Goal: Information Seeking & Learning: Learn about a topic

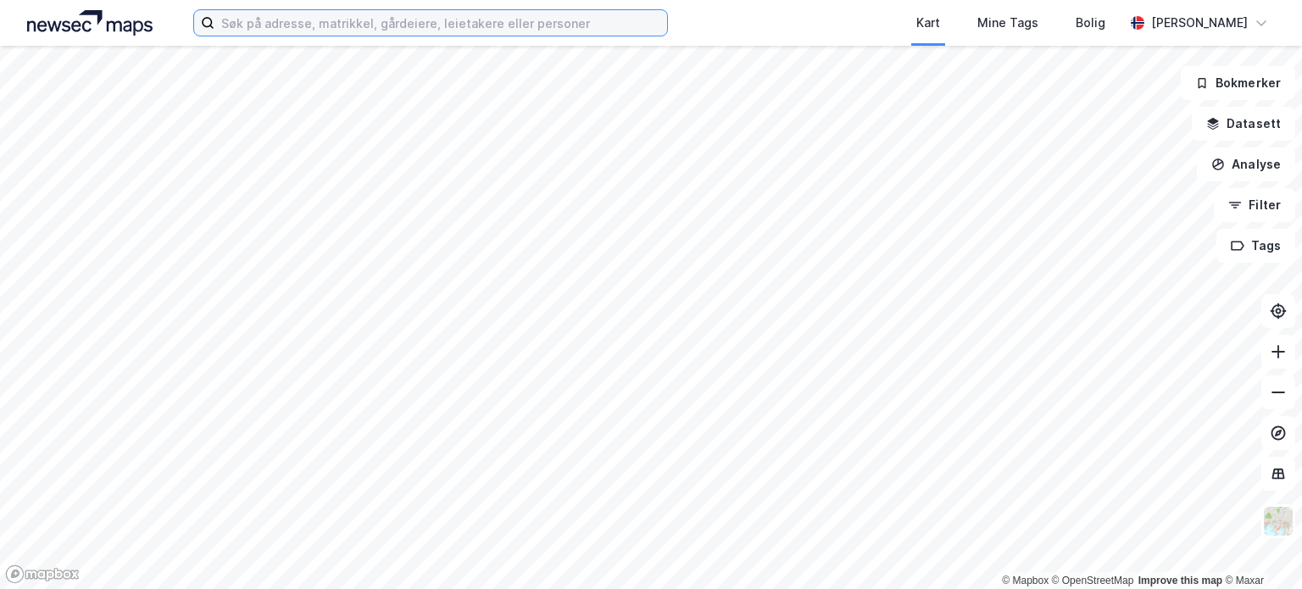
click at [315, 25] on input at bounding box center [440, 22] width 453 height 25
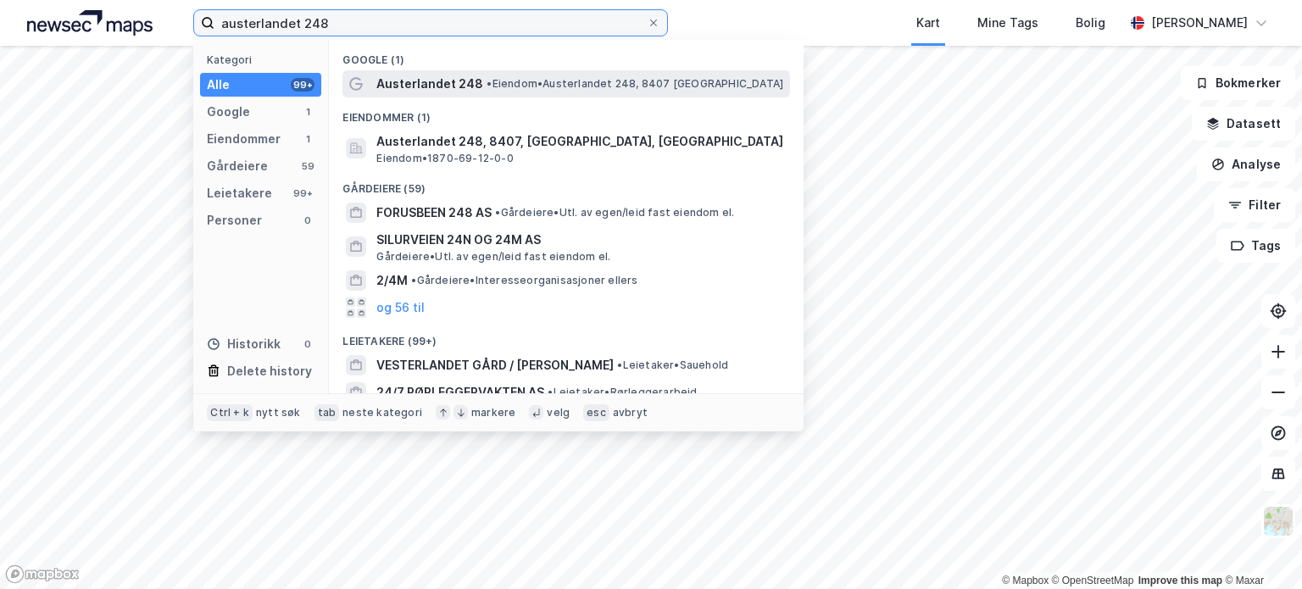
type input "austerlandet 248"
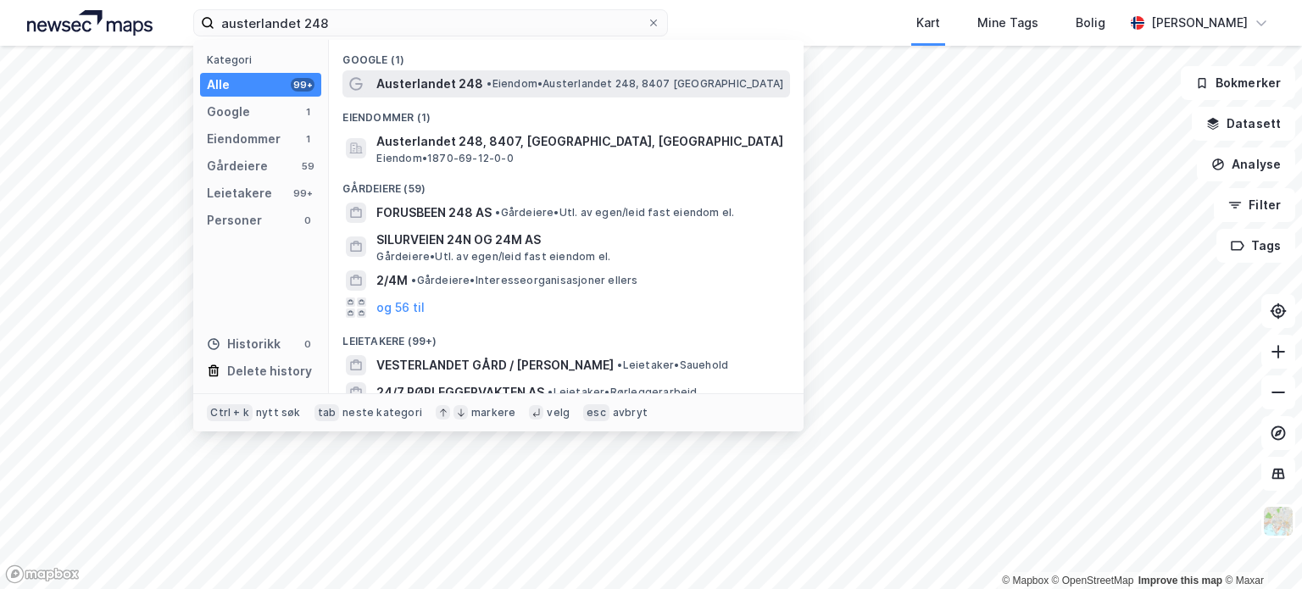
click at [490, 83] on span "•" at bounding box center [489, 83] width 5 height 13
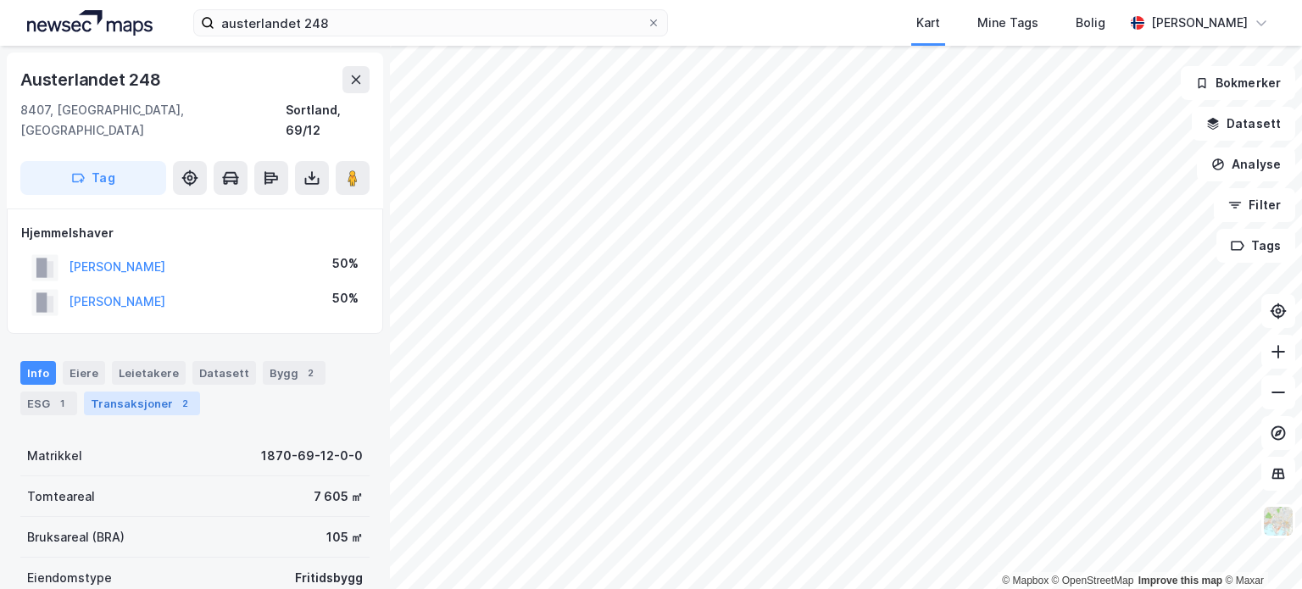
click at [147, 392] on div "Transaksjoner 2" at bounding box center [142, 404] width 116 height 24
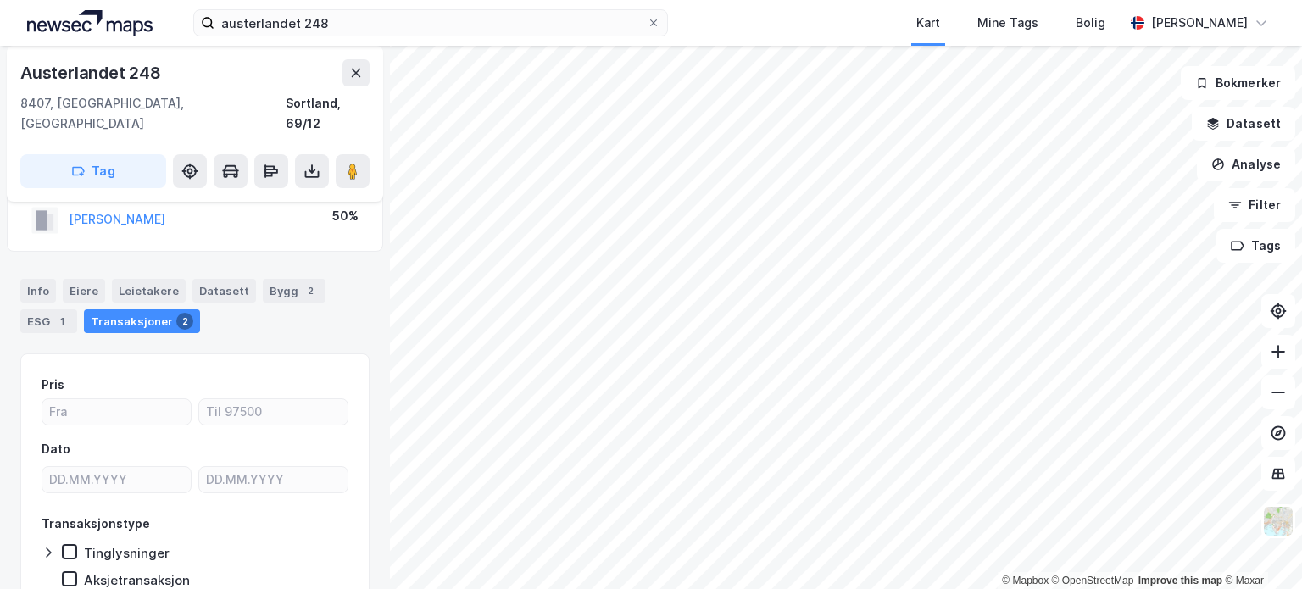
scroll to position [58, 0]
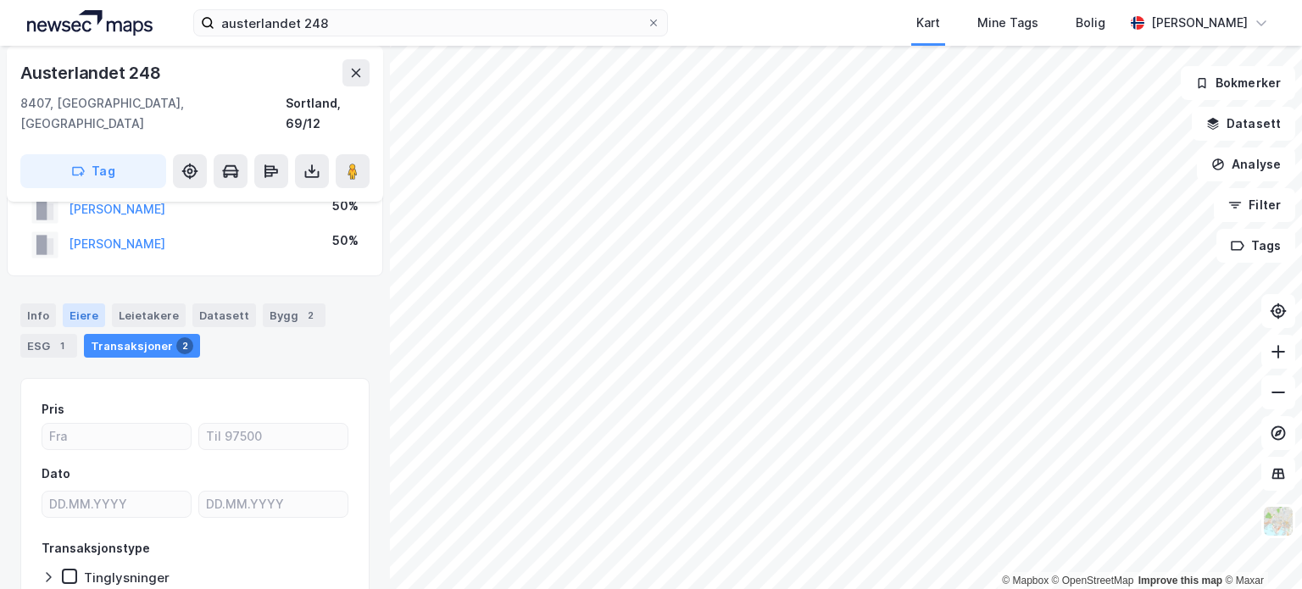
click at [71, 304] on div "Eiere" at bounding box center [84, 316] width 42 height 24
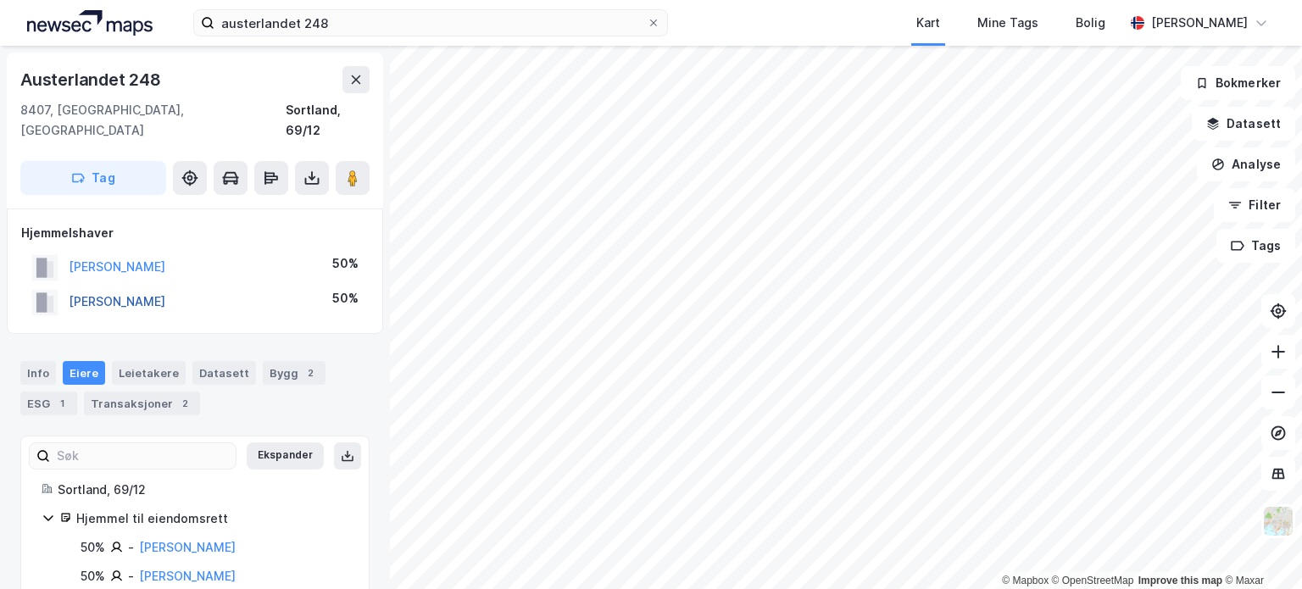
click at [0, 0] on button "[PERSON_NAME]" at bounding box center [0, 0] width 0 height 0
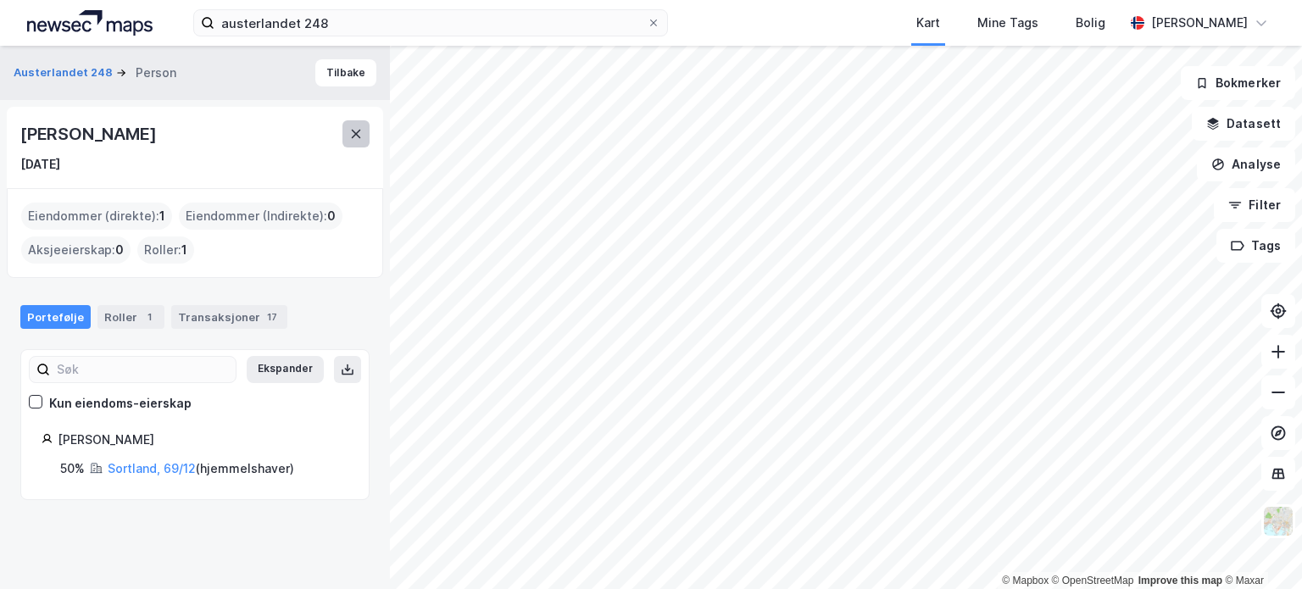
click at [358, 136] on icon at bounding box center [356, 134] width 9 height 8
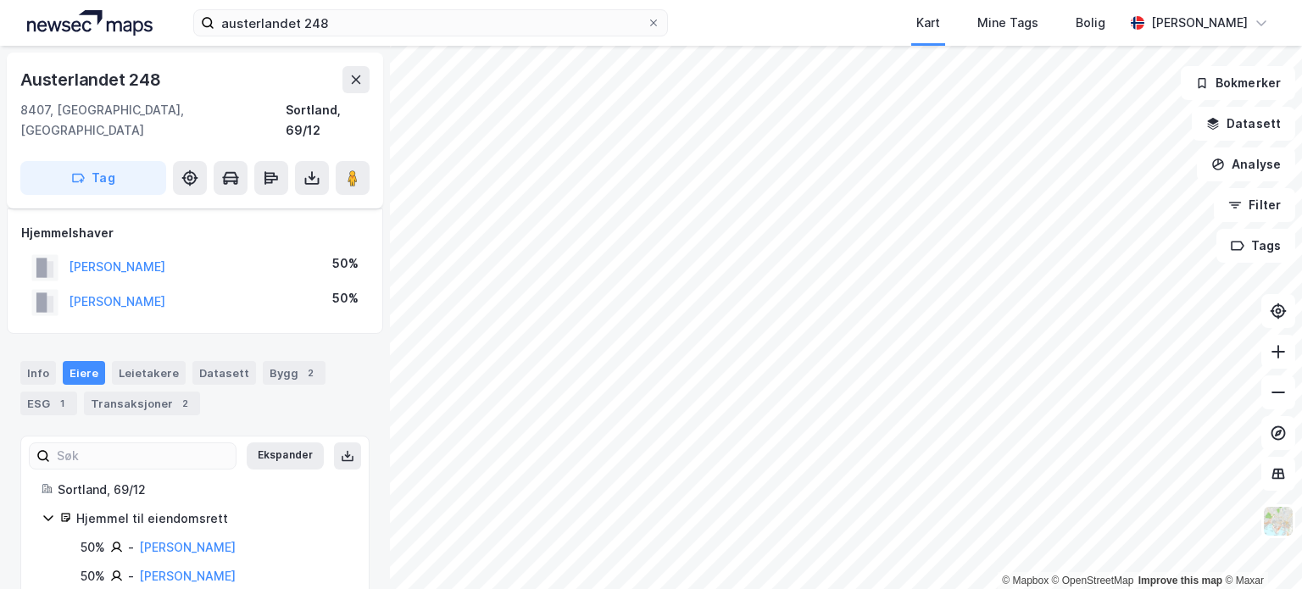
scroll to position [17, 0]
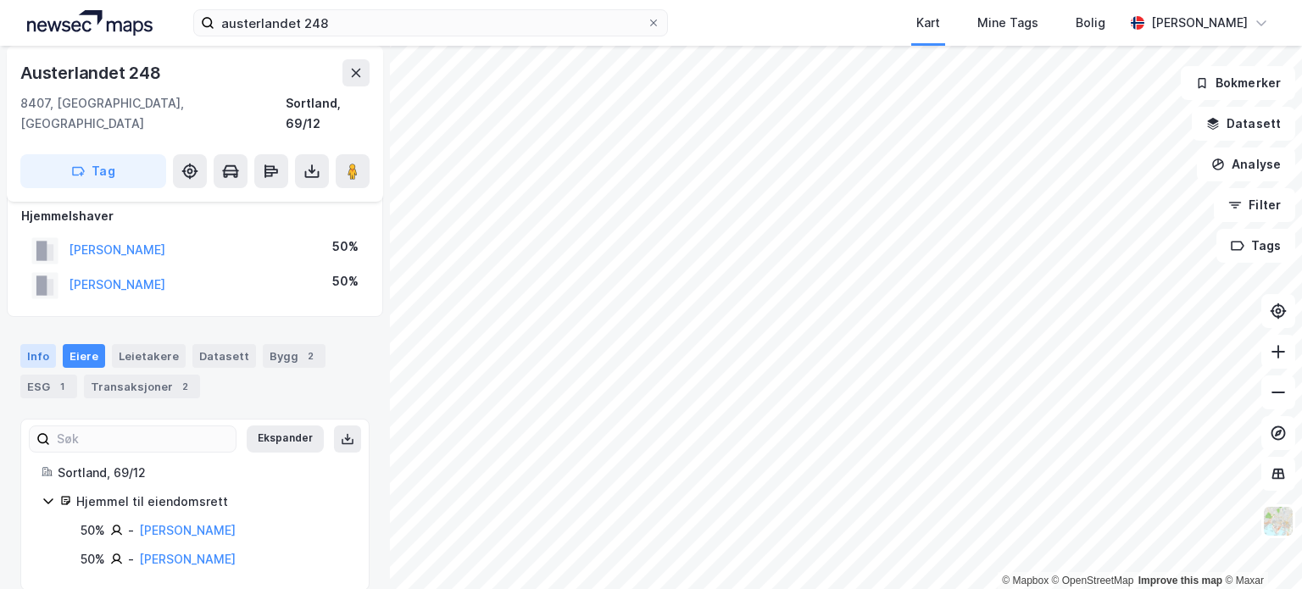
click at [34, 344] on div "Info" at bounding box center [38, 356] width 36 height 24
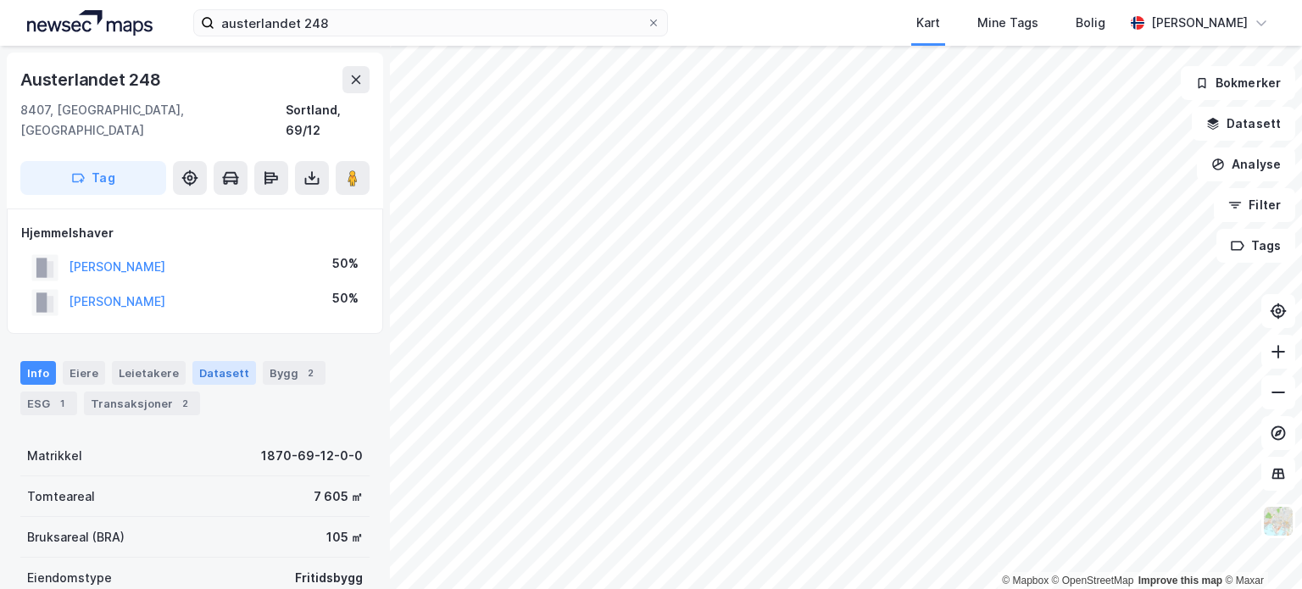
click at [214, 361] on div "Datasett" at bounding box center [224, 373] width 64 height 24
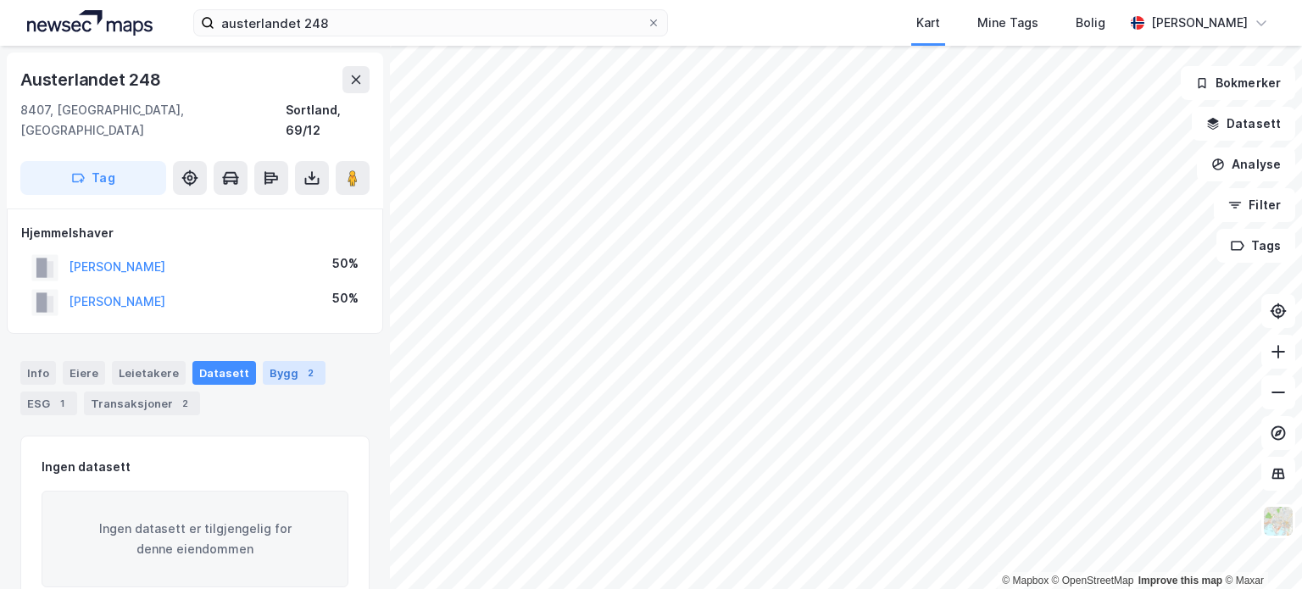
click at [271, 361] on div "Bygg 2" at bounding box center [294, 373] width 63 height 24
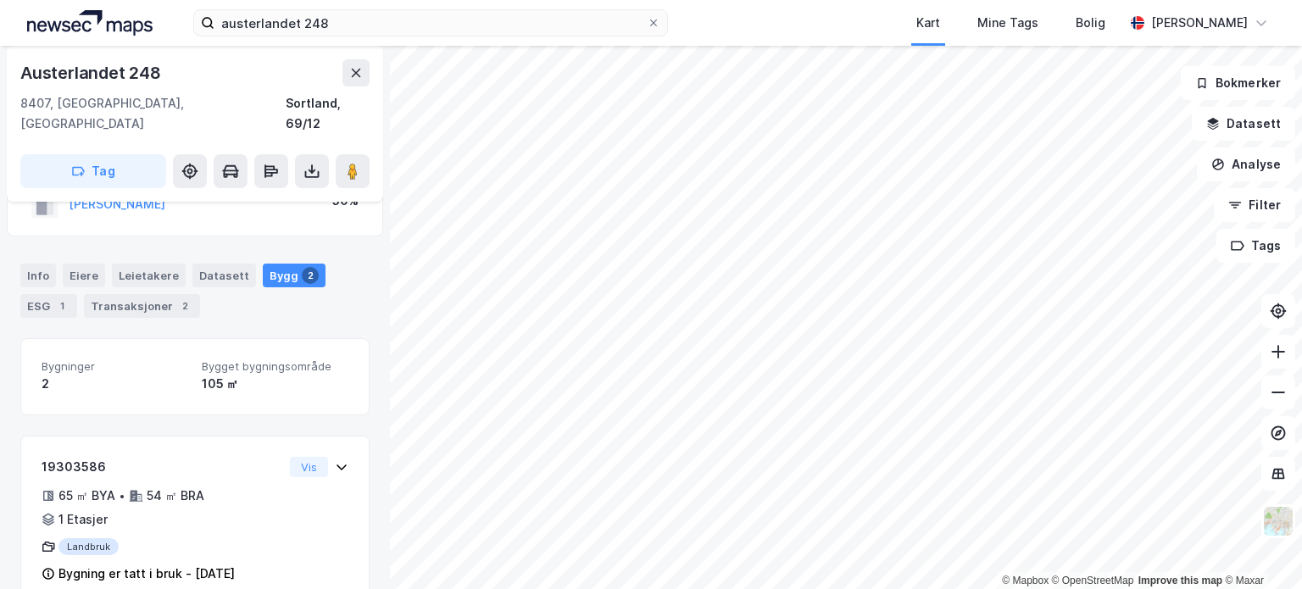
scroll to position [13, 0]
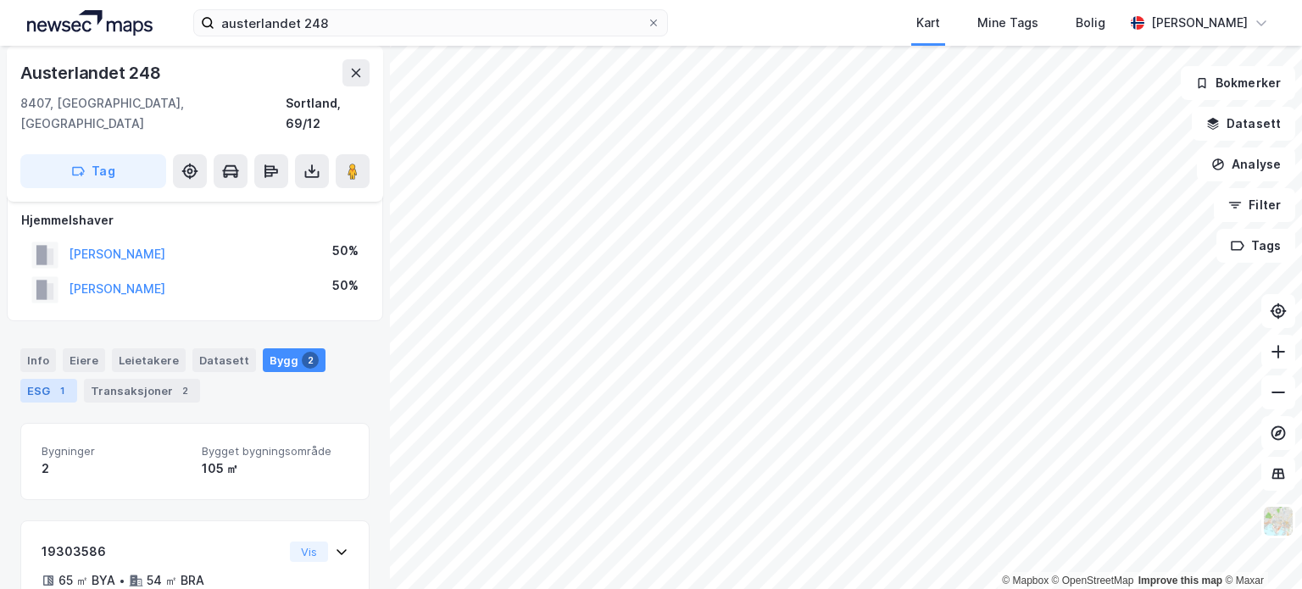
click at [47, 379] on div "ESG 1" at bounding box center [48, 391] width 57 height 24
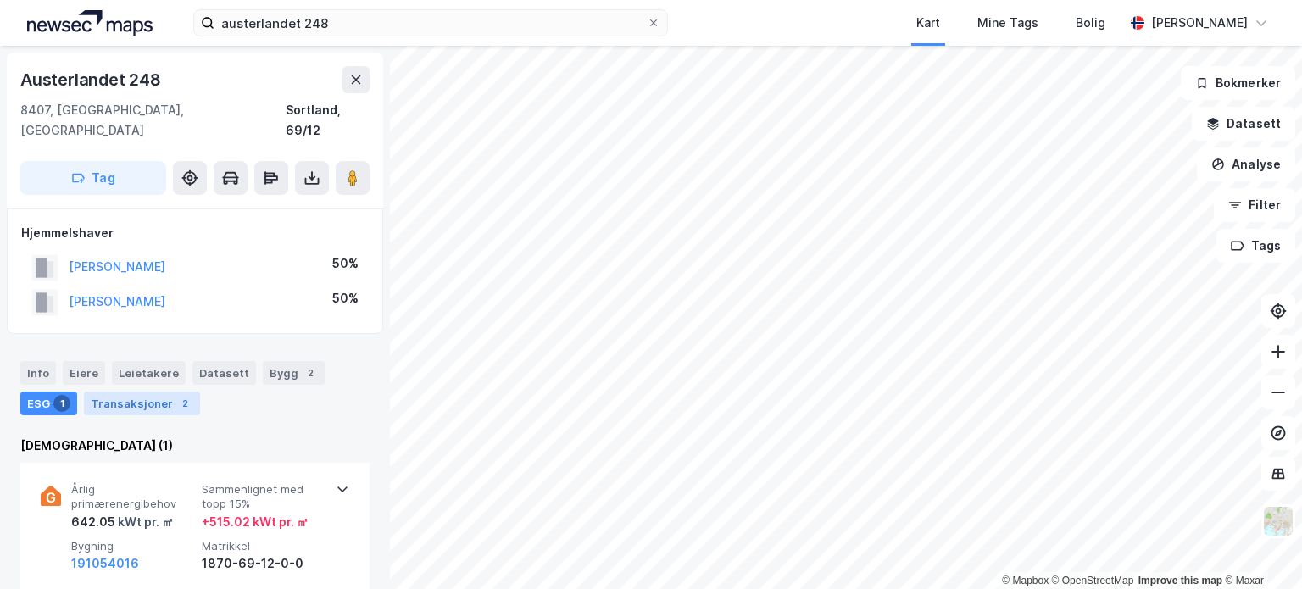
click at [129, 392] on div "Transaksjoner 2" at bounding box center [142, 404] width 116 height 24
